Goal: Transaction & Acquisition: Obtain resource

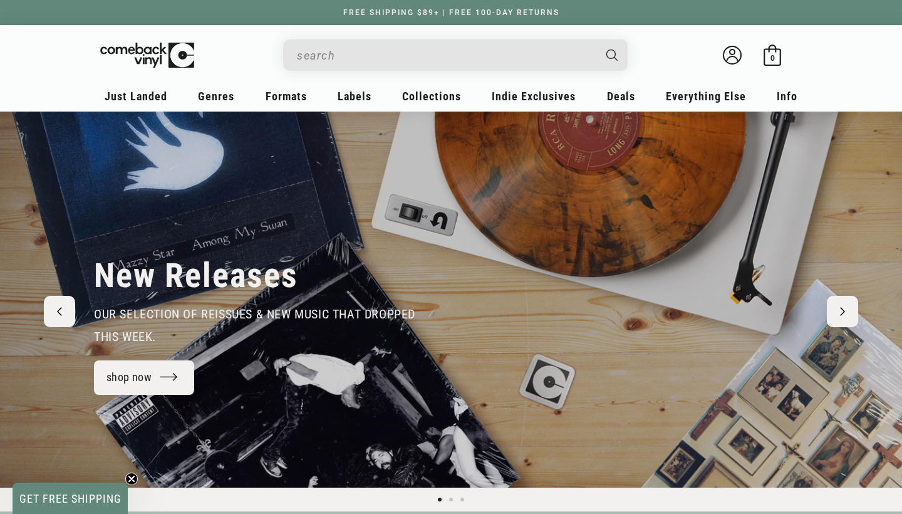
click at [327, 67] on input "Search" at bounding box center [445, 56] width 297 height 26
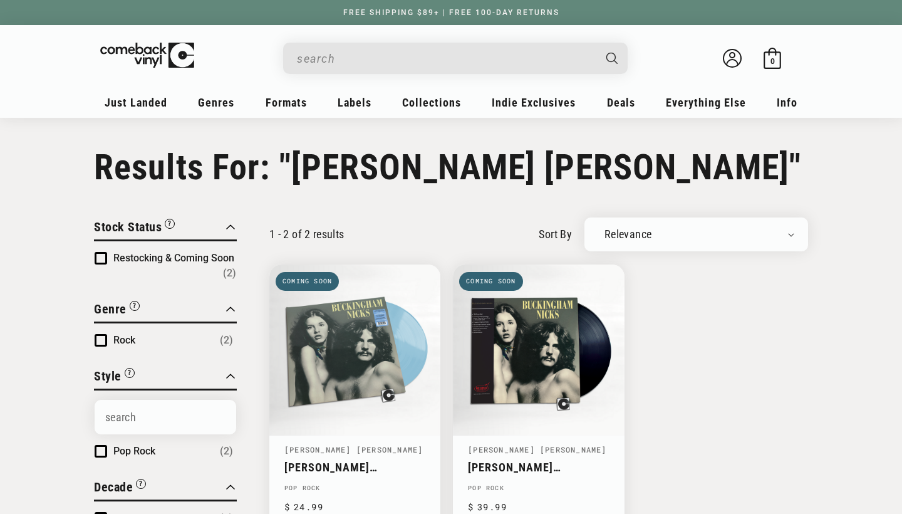
type input "buckingham nicks"
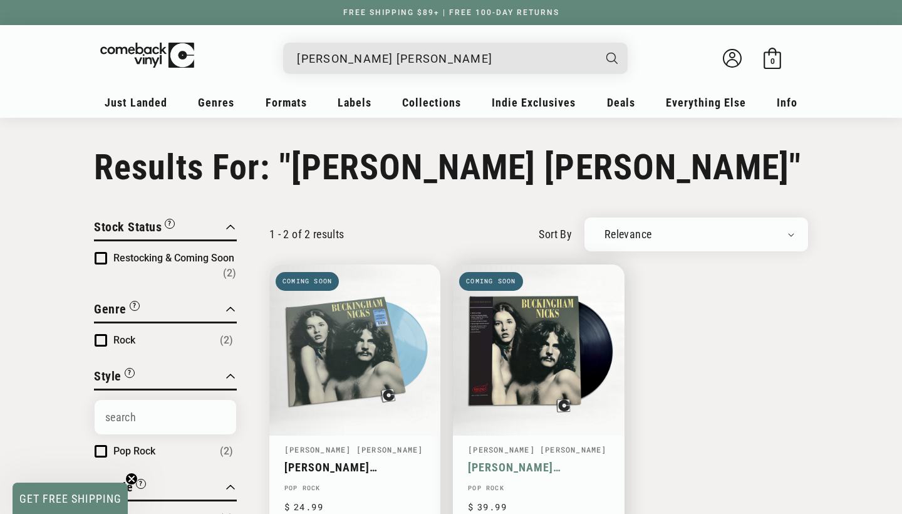
click at [502, 460] on link "Buckingham Nicks" at bounding box center [538, 466] width 141 height 13
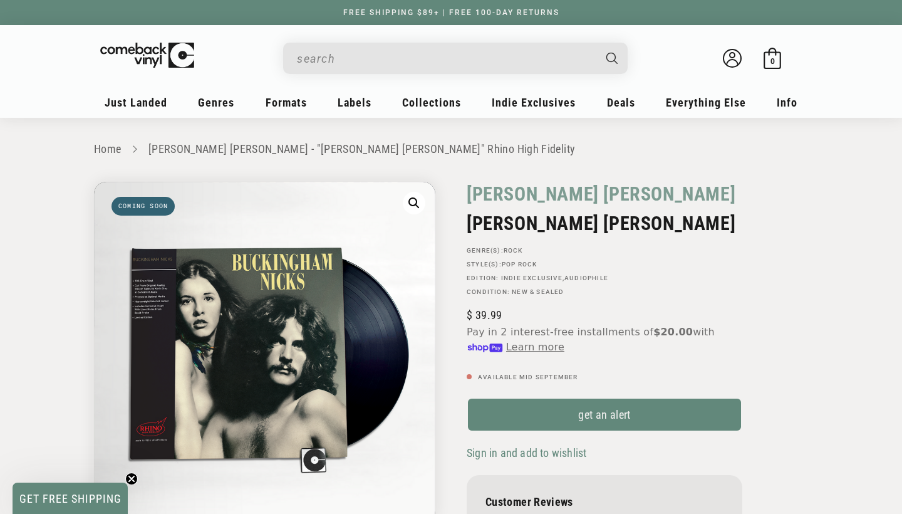
scroll to position [158, 0]
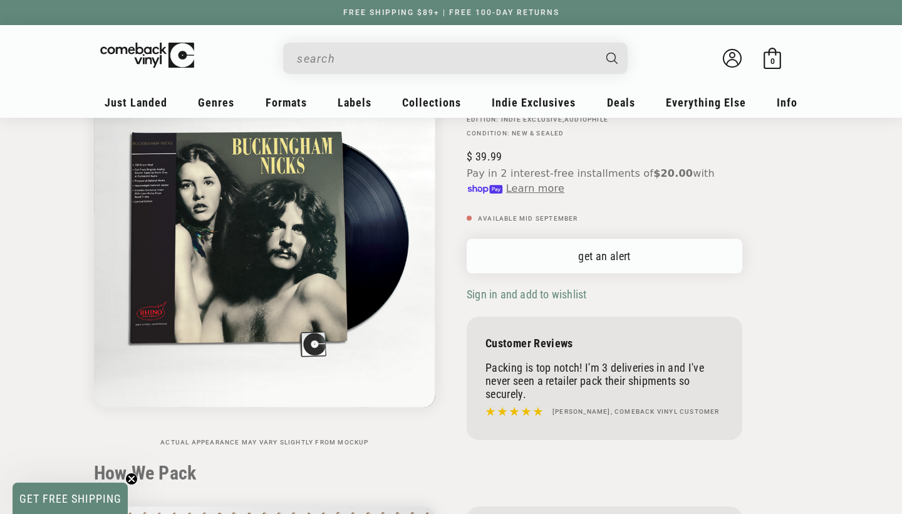
click at [609, 245] on link "get an alert" at bounding box center [605, 256] width 276 height 34
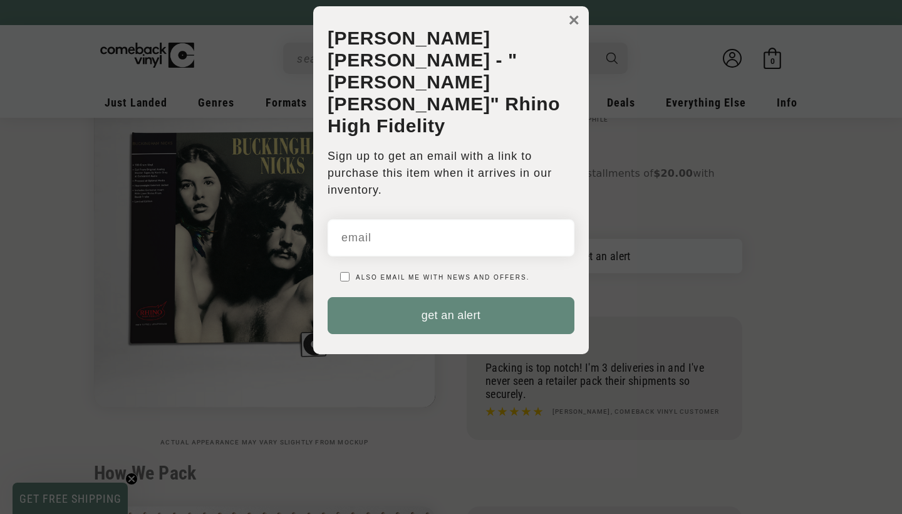
scroll to position [0, 0]
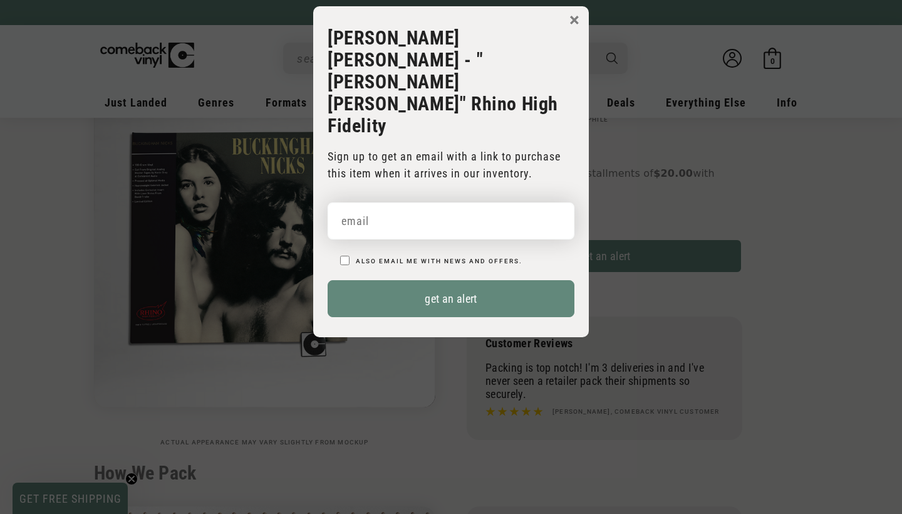
click at [385, 202] on input "email" at bounding box center [451, 220] width 247 height 37
type input "jwdagosta@gmail.com"
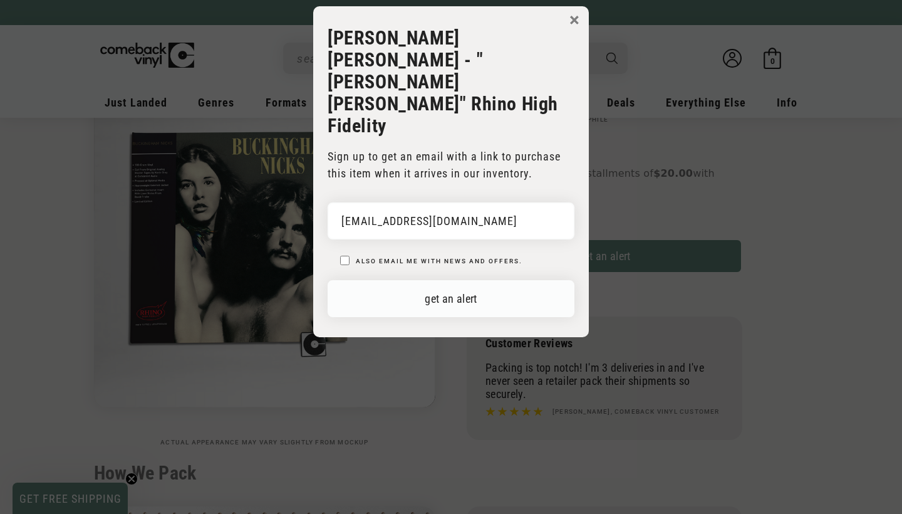
click at [437, 280] on button "get an alert" at bounding box center [451, 298] width 247 height 37
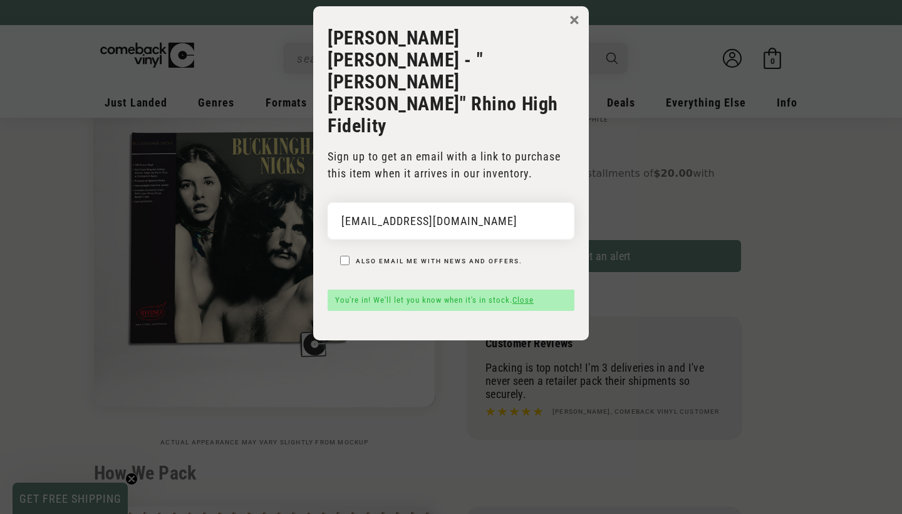
click at [572, 16] on button "×" at bounding box center [574, 20] width 10 height 19
